Goal: Task Accomplishment & Management: Use online tool/utility

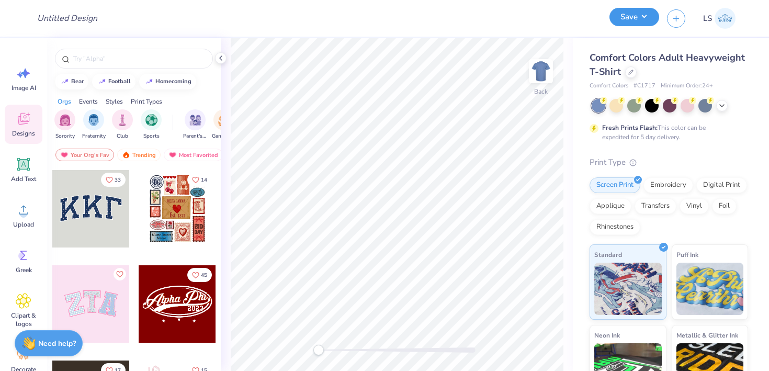
click at [641, 17] on button "Save" at bounding box center [634, 17] width 50 height 18
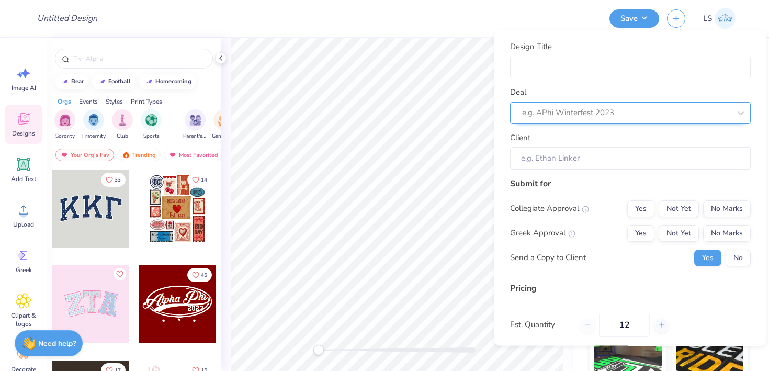
click at [575, 120] on div "e.g. APhi Winterfest 2023" at bounding box center [626, 113] width 210 height 16
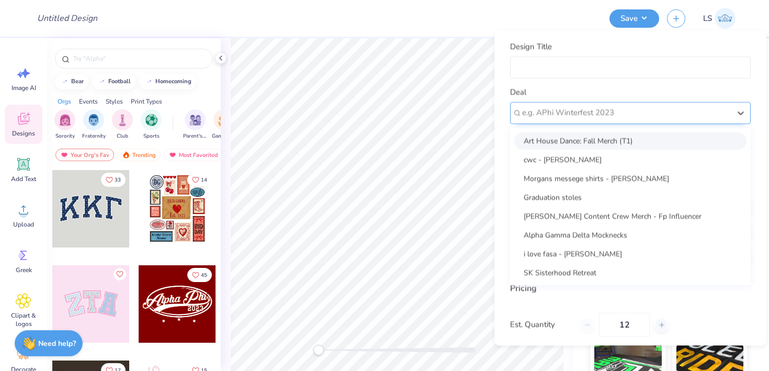
paste input "CLC Affinity for [PERSON_NAME]"
type input "CLC Affinity for [PERSON_NAME]"
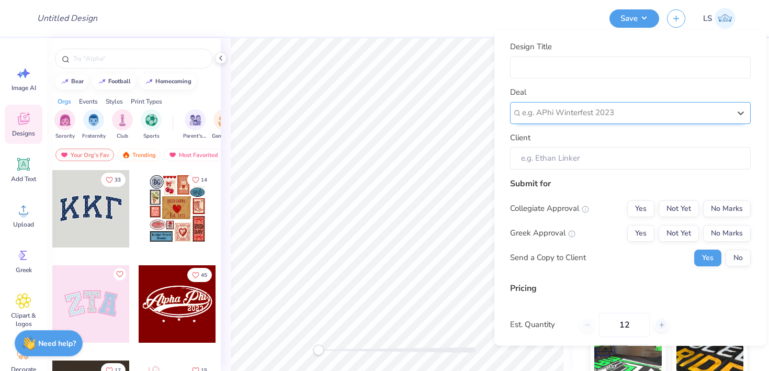
click at [611, 117] on div at bounding box center [626, 113] width 208 height 14
paste input "CLC Affinity for [PERSON_NAME]"
click at [523, 113] on input "CLC Affinity for [PERSON_NAME]" at bounding box center [560, 113] width 77 height 12
click at [596, 112] on input "CLC Affinity for [PERSON_NAME]" at bounding box center [560, 113] width 77 height 12
click at [524, 114] on input "CLC Affinity for [PERSON_NAME]" at bounding box center [560, 113] width 77 height 12
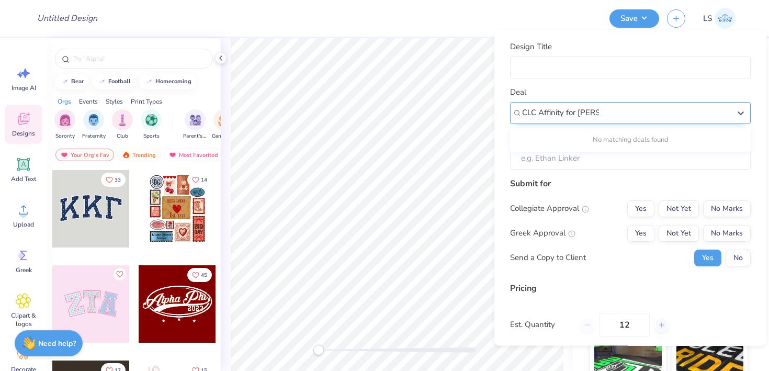
click at [595, 113] on input "CLC Affinity for [PERSON_NAME]" at bounding box center [560, 113] width 77 height 12
type input "CLC Affinity for [PERSON_NAME]"
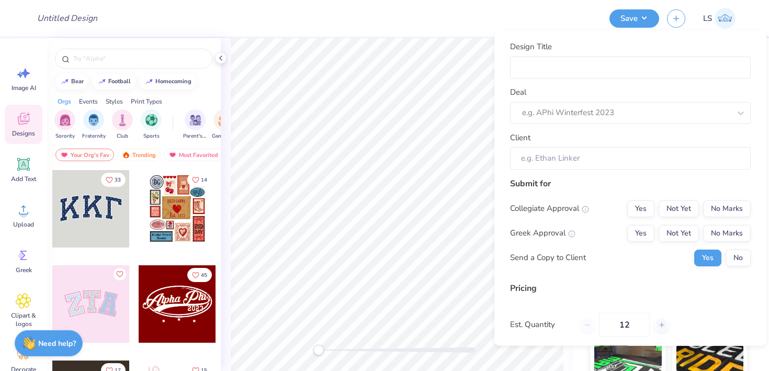
click at [640, 89] on div "Deal e.g. APhi Winterfest 2023" at bounding box center [630, 105] width 241 height 38
click at [574, 158] on input "Client" at bounding box center [630, 158] width 241 height 22
click at [589, 161] on input "Client" at bounding box center [630, 158] width 241 height 22
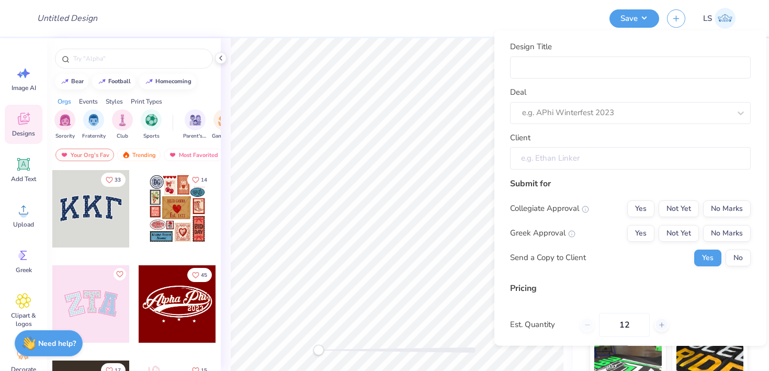
click at [572, 164] on input "Client" at bounding box center [630, 158] width 241 height 22
click at [565, 164] on input "Client" at bounding box center [630, 158] width 241 height 22
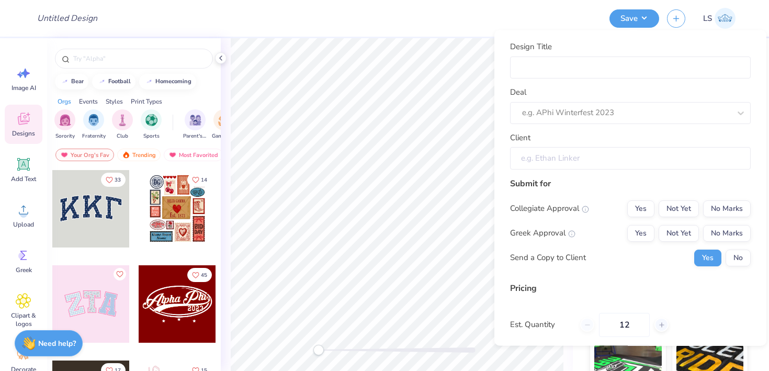
click at [565, 164] on input "Client" at bounding box center [630, 158] width 241 height 22
click at [560, 113] on div at bounding box center [626, 113] width 208 height 14
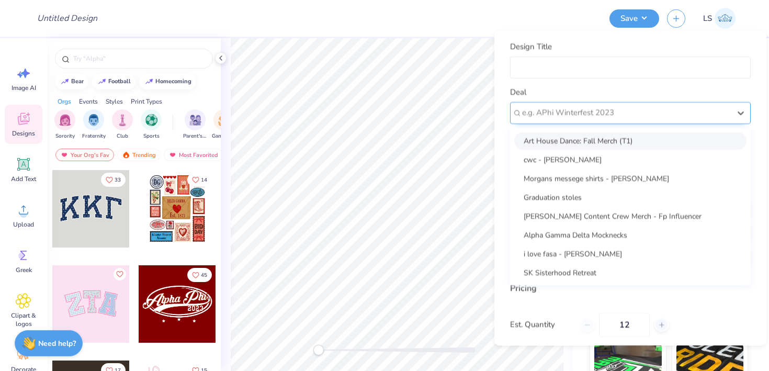
paste input "CLC Affinity for [PERSON_NAME]"
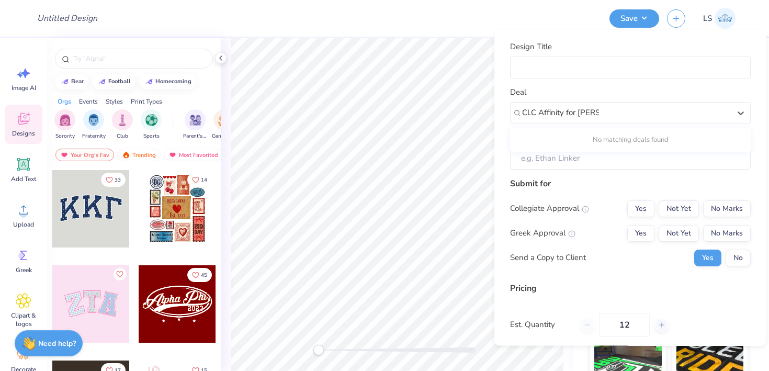
type input "CLC Affinity for [PERSON_NAME]"
click at [596, 92] on div "Deal Use Up and Down to choose options, press Enter to select the currently foc…" at bounding box center [630, 105] width 241 height 38
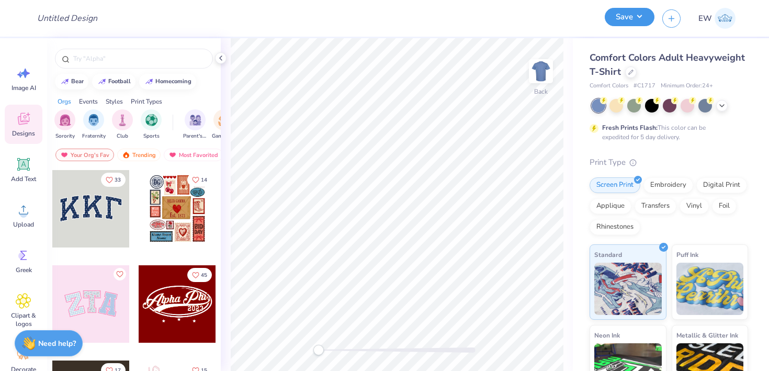
click at [643, 20] on button "Save" at bounding box center [630, 17] width 50 height 18
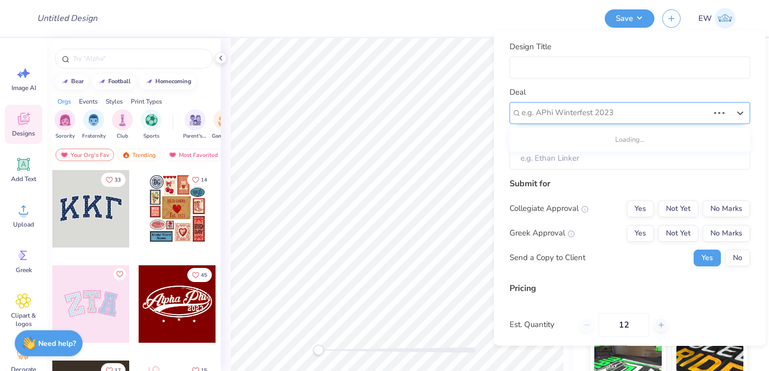
click at [590, 107] on div at bounding box center [614, 113] width 187 height 14
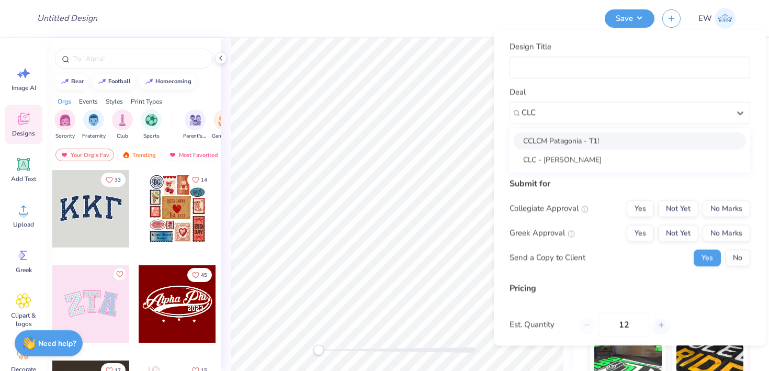
type input "CLC"
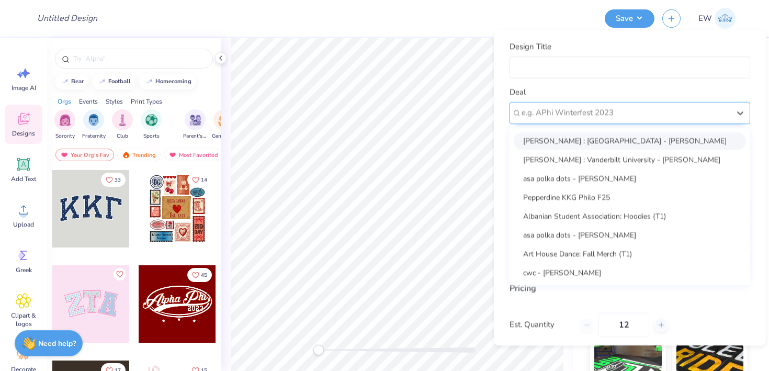
click at [543, 110] on div at bounding box center [625, 113] width 208 height 14
paste input "CLC Affinity for [PERSON_NAME]"
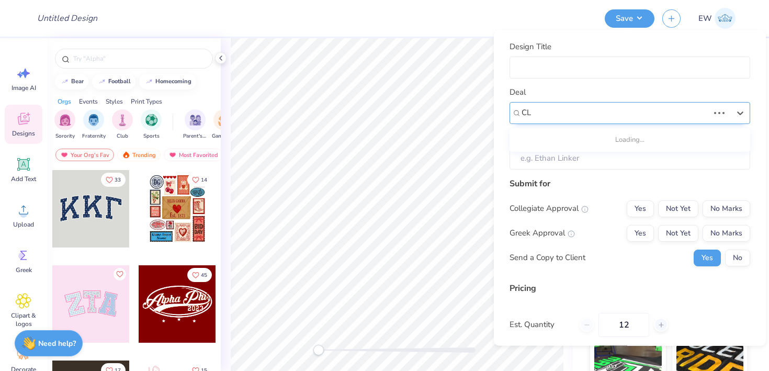
type input "C"
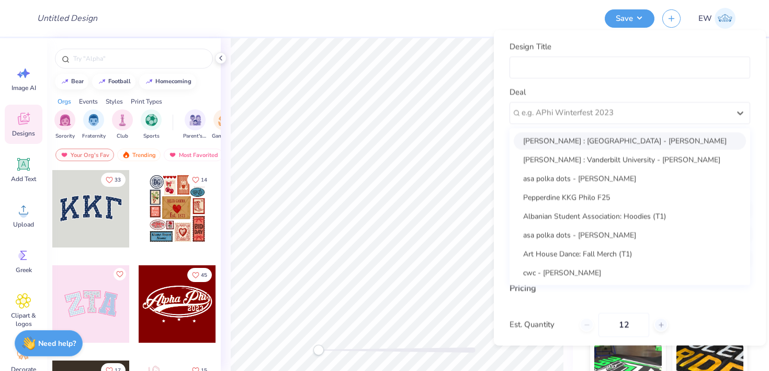
click at [498, 21] on div "Design Title" at bounding box center [313, 18] width 568 height 37
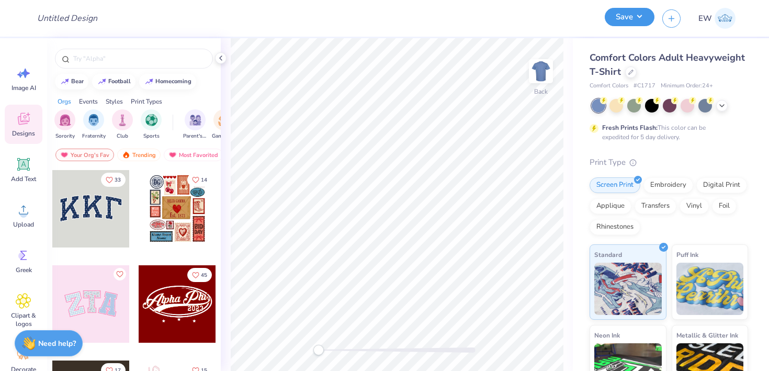
click at [629, 17] on button "Save" at bounding box center [630, 17] width 50 height 18
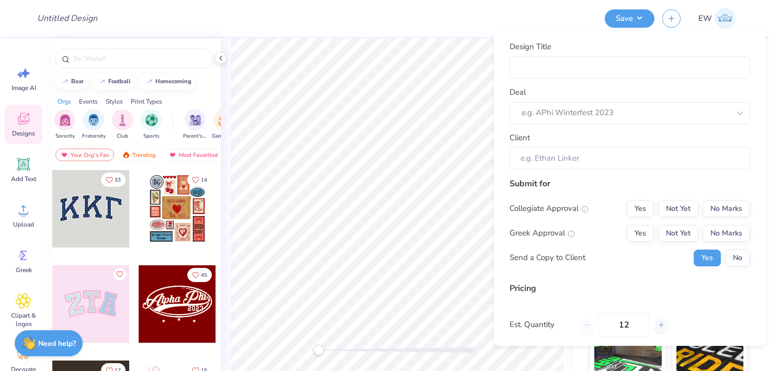
click at [559, 127] on div "Design Title Deal e.g. APhi Winterfest 2023 Client" at bounding box center [629, 105] width 241 height 129
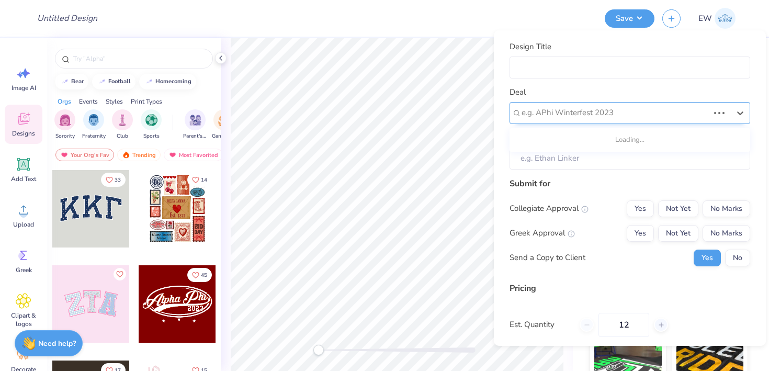
click at [557, 114] on div at bounding box center [614, 113] width 187 height 14
click at [558, 115] on div at bounding box center [625, 114] width 208 height 14
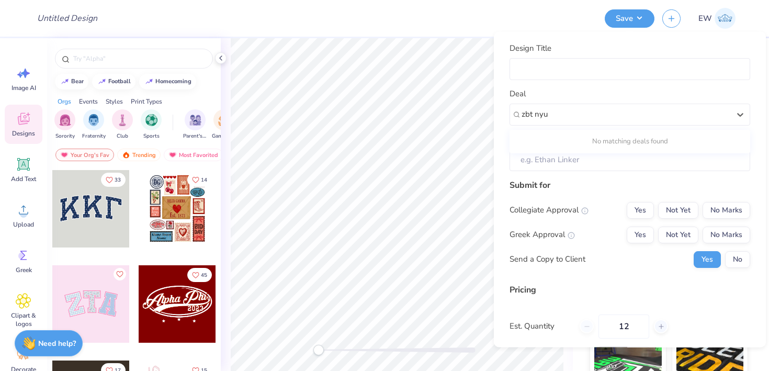
type input "zbt nyu"
paste input "Pink kk g - Ava Proctor"
type input "Pink kk g - Ava Proctor"
click at [615, 118] on div at bounding box center [625, 114] width 208 height 14
paste input "Pink kk g - Ava Proctor"
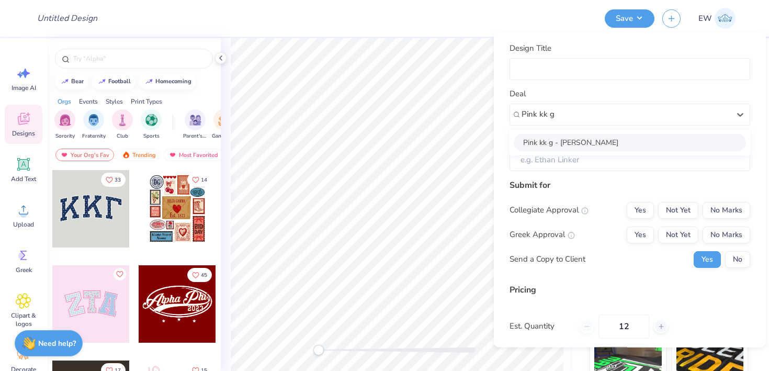
type input "Pink kk g"
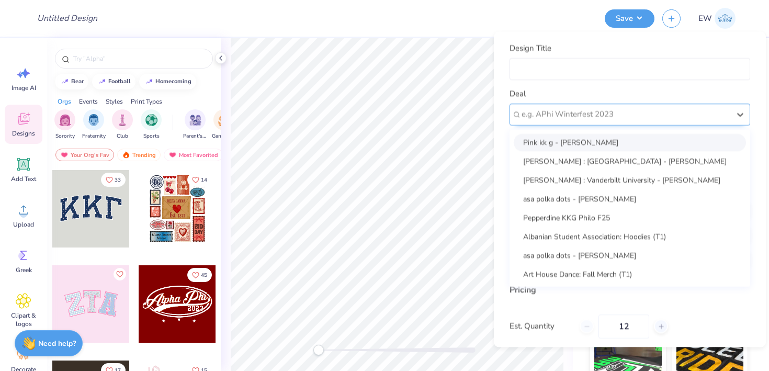
click at [577, 113] on div at bounding box center [625, 114] width 208 height 14
paste input "ZBT NYU Philanthropy(T1)"
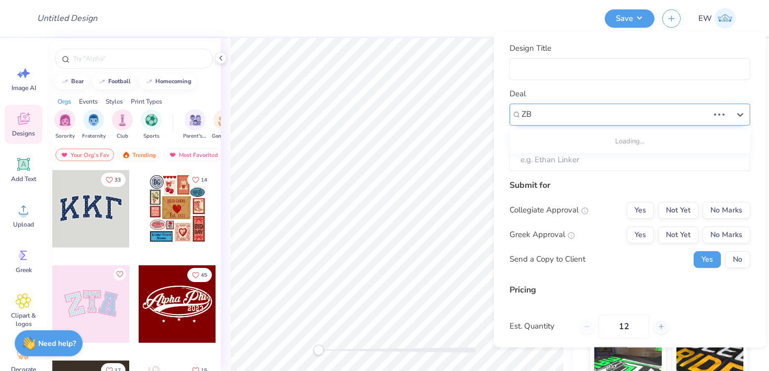
type input "Z"
paste input "Pepperdine KKG Philo F25"
type input "Pepperdine KKG Philo F25"
click at [597, 110] on input "Pepperdine KKG Philo F25" at bounding box center [569, 114] width 96 height 12
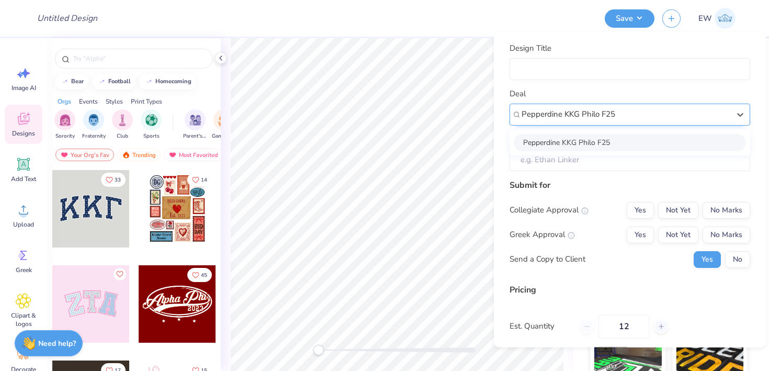
click at [597, 110] on input "Pepperdine KKG Philo F25" at bounding box center [569, 114] width 96 height 12
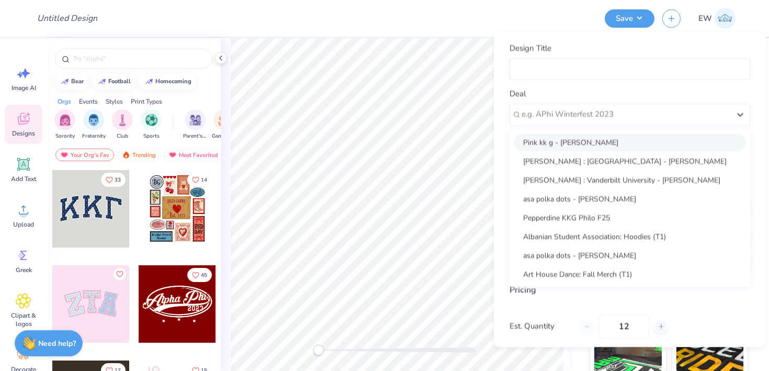
click at [588, 94] on div "Deal option Pink kk g - Ava Proctor focused, 1 of 100. 100 results available. U…" at bounding box center [629, 107] width 241 height 38
